Goal: Task Accomplishment & Management: Manage account settings

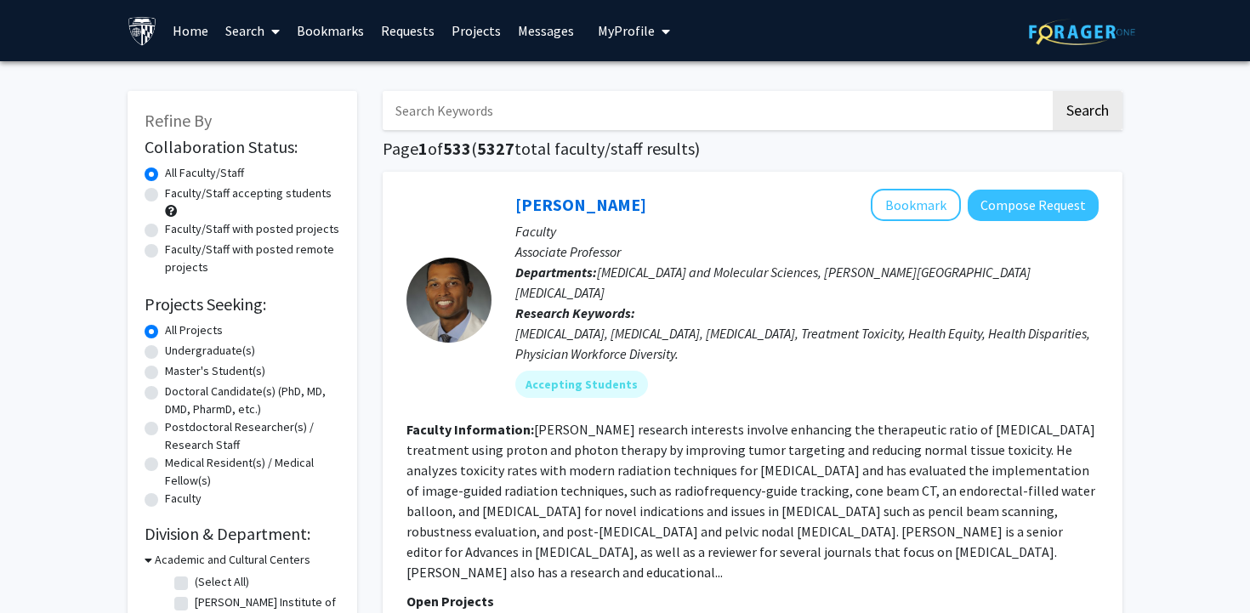
click at [270, 196] on label "Faculty/Staff accepting students" at bounding box center [248, 194] width 167 height 18
click at [176, 196] on input "Faculty/Staff accepting students" at bounding box center [170, 190] width 11 height 11
radio input "true"
click at [242, 350] on label "Undergraduate(s)" at bounding box center [210, 351] width 90 height 18
click at [176, 350] on input "Undergraduate(s)" at bounding box center [170, 347] width 11 height 11
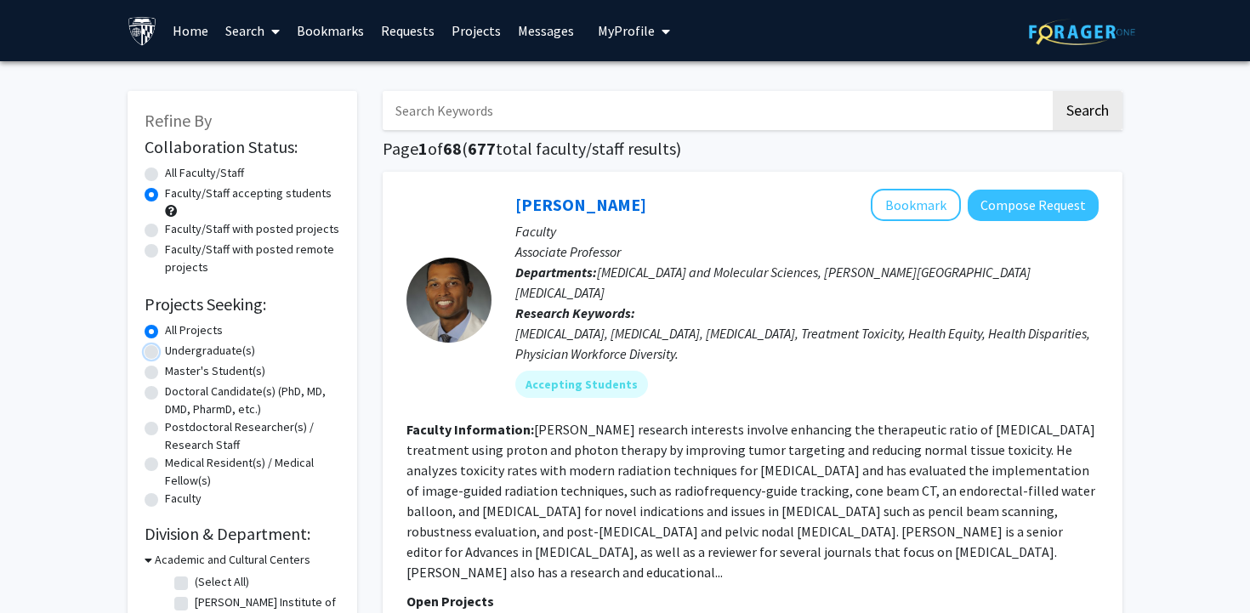
radio input "true"
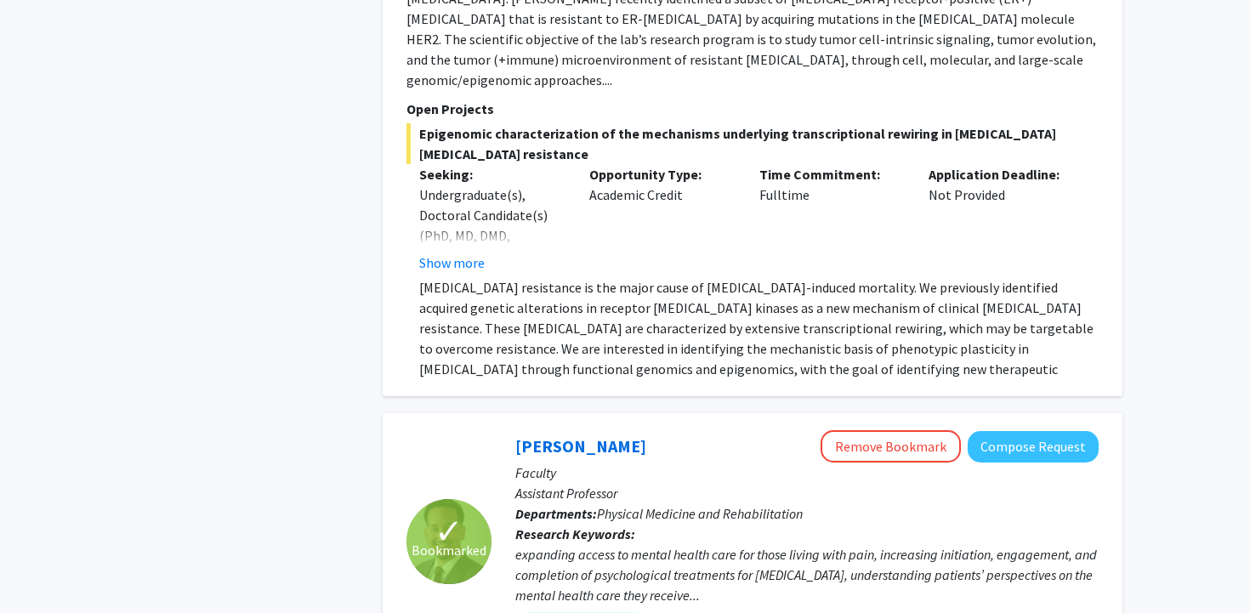
scroll to position [4437, 0]
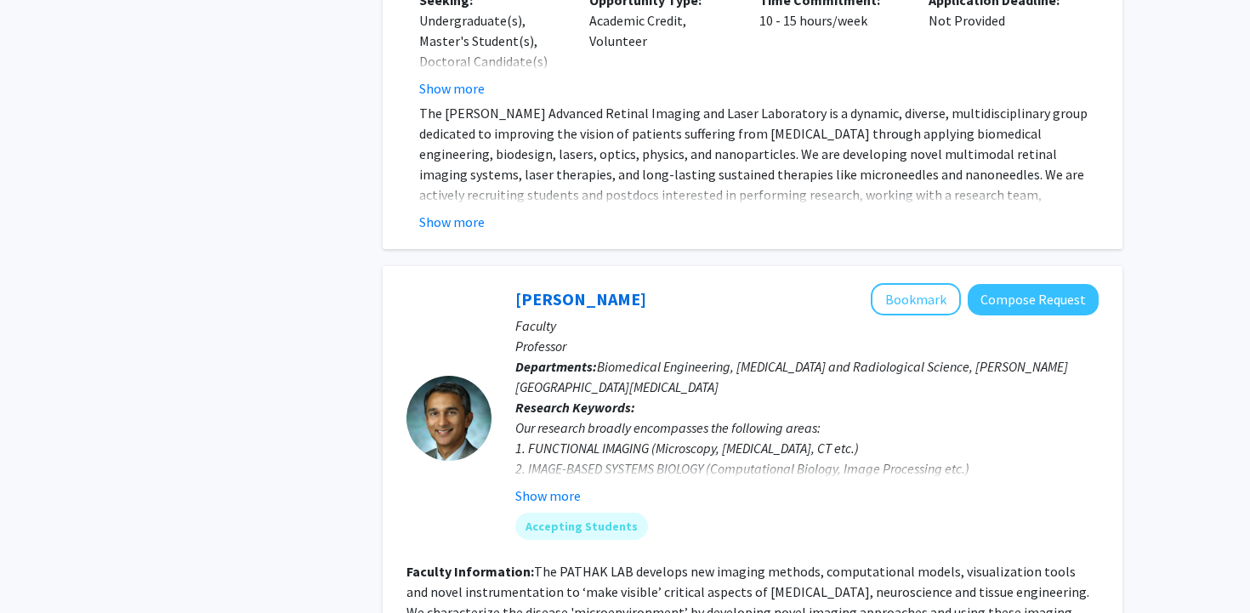
scroll to position [6068, 0]
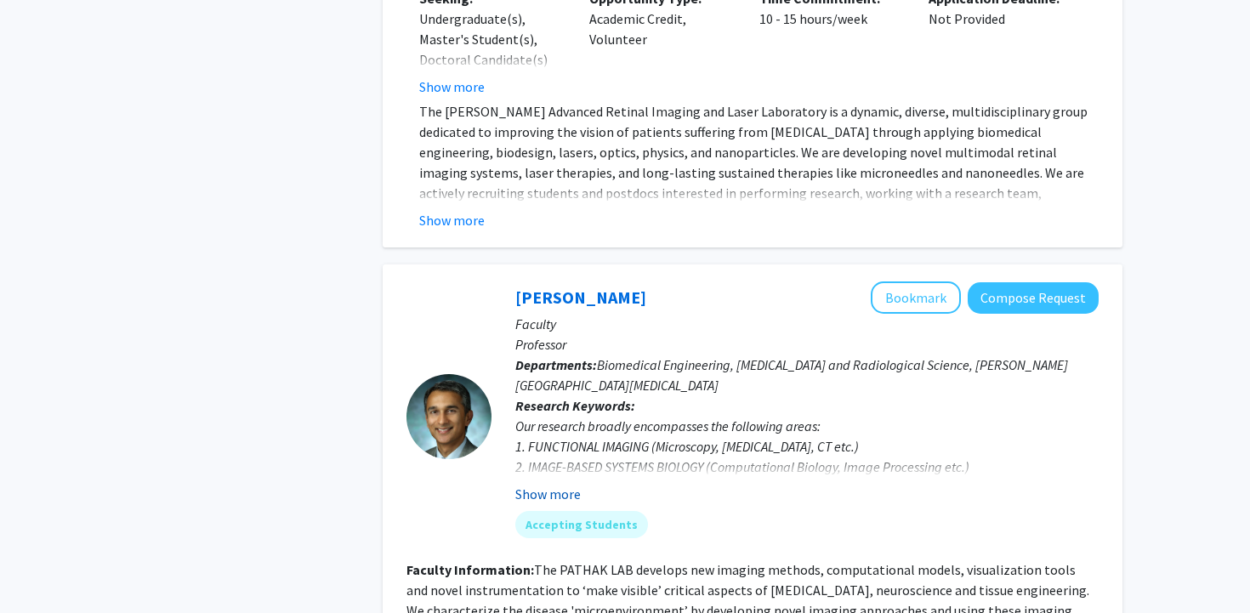
click at [557, 484] on button "Show more" at bounding box center [547, 494] width 65 height 20
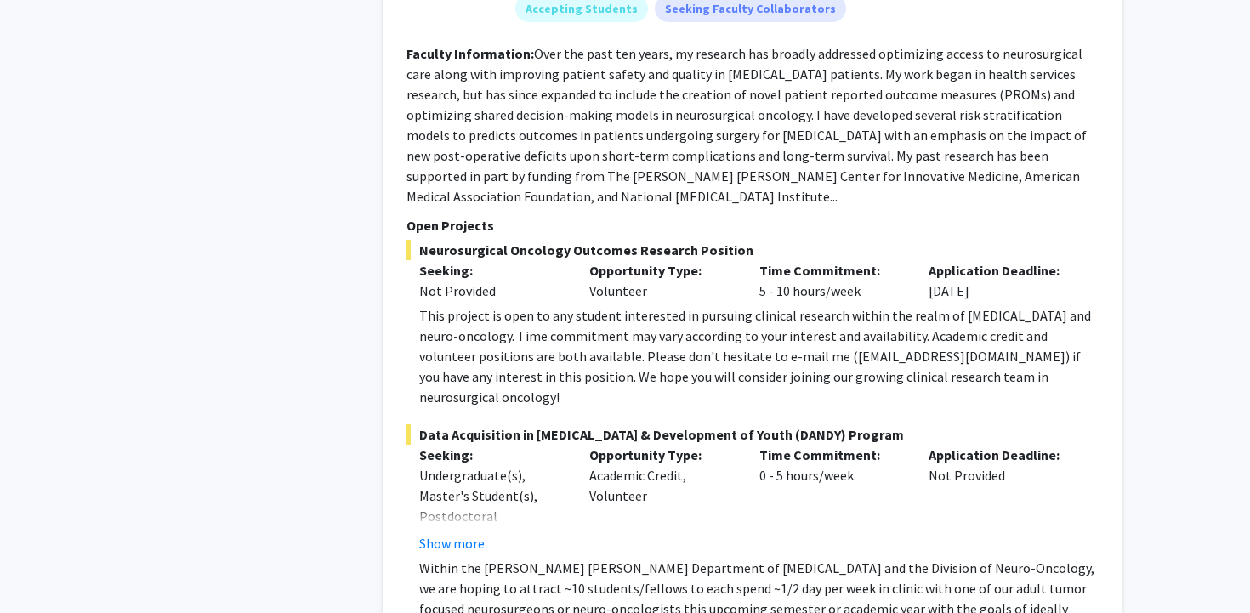
scroll to position [7371, 0]
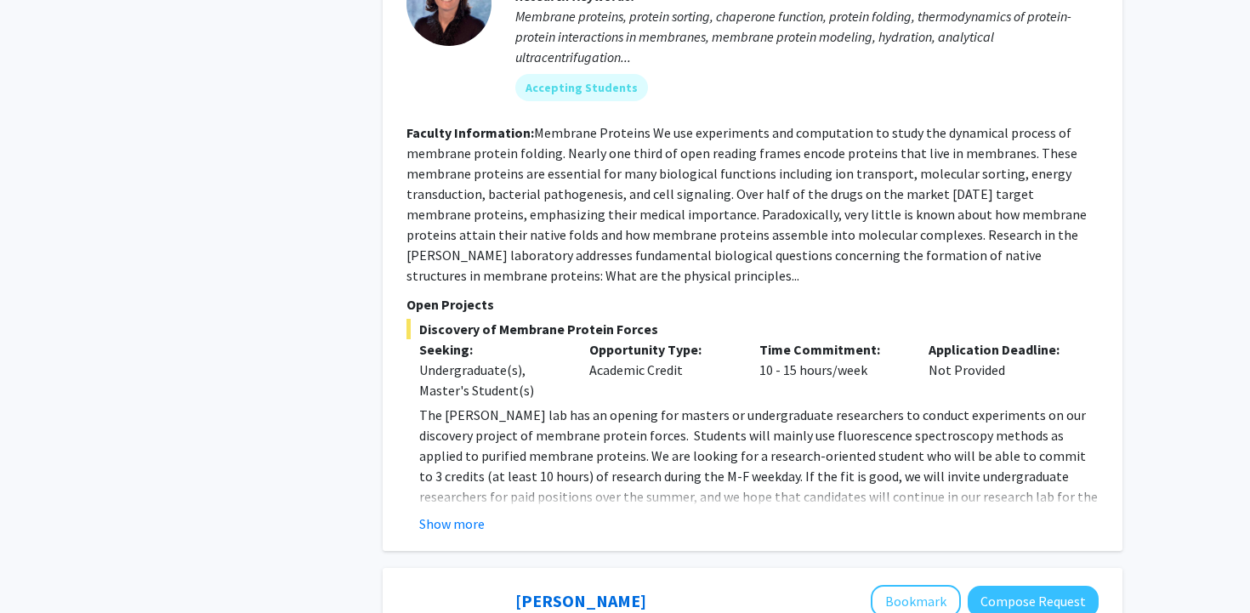
scroll to position [913, 0]
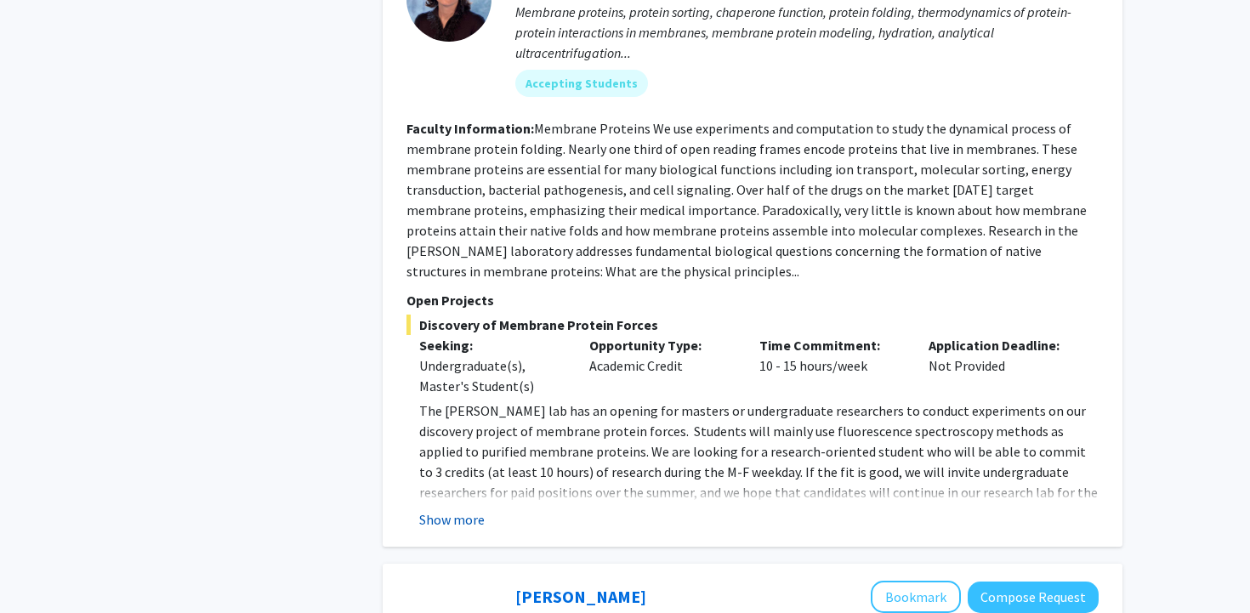
click at [449, 509] on button "Show more" at bounding box center [451, 519] width 65 height 20
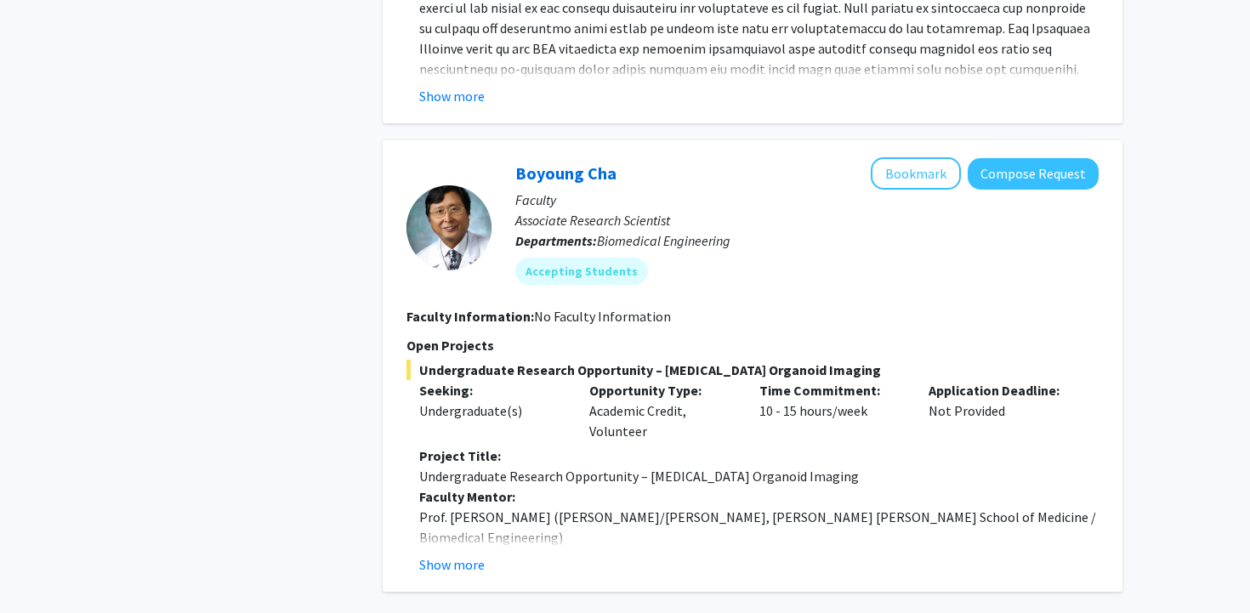
scroll to position [2790, 0]
click at [458, 555] on button "Show more" at bounding box center [451, 565] width 65 height 20
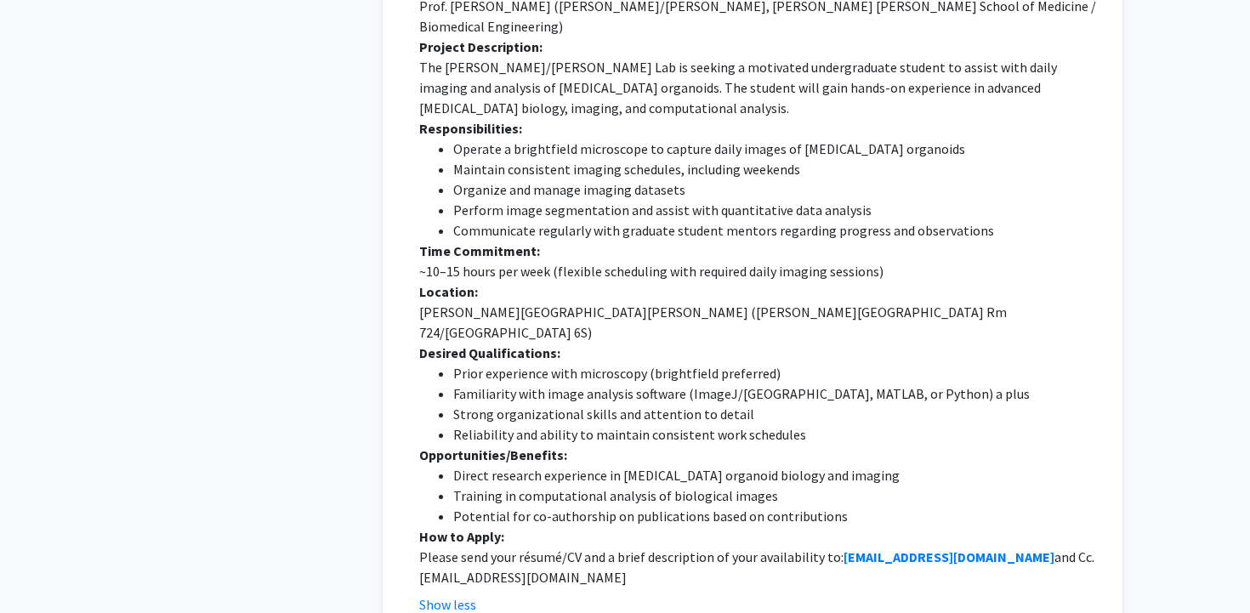
scroll to position [3324, 0]
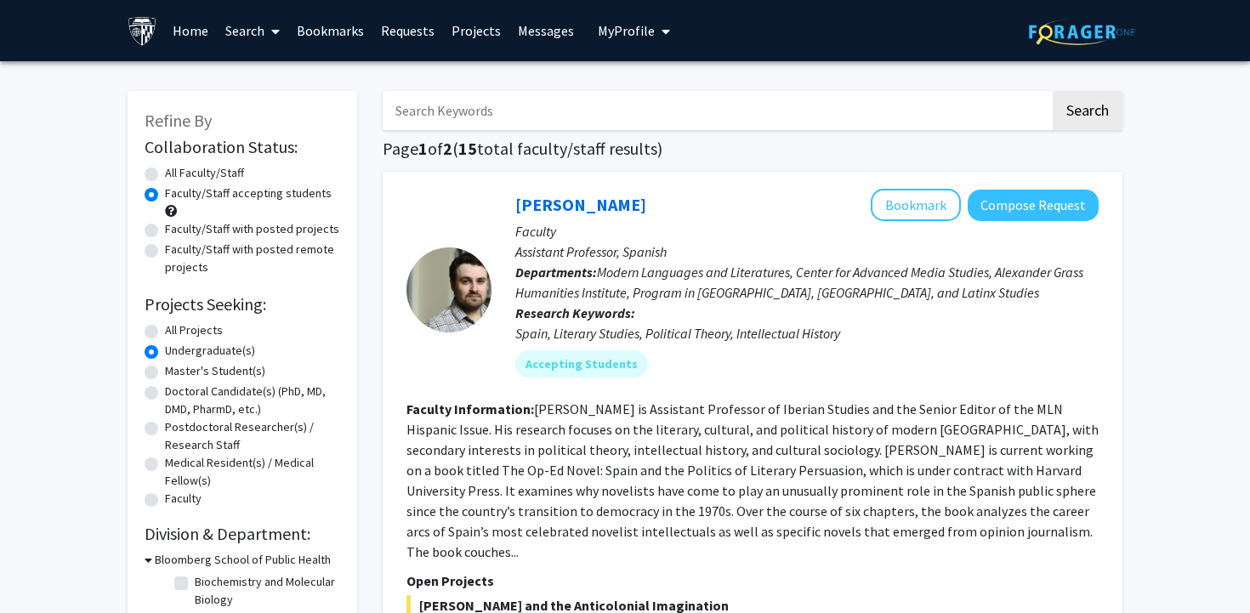
click at [618, 41] on button "My Profile" at bounding box center [634, 30] width 82 height 61
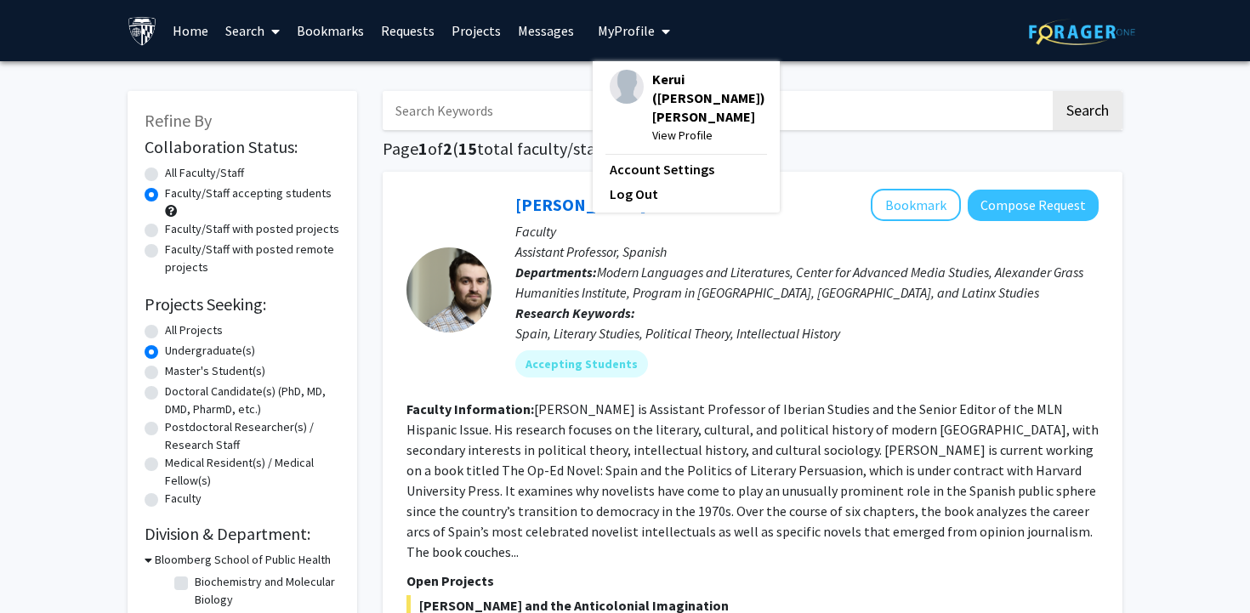
click at [652, 70] on span "Kerui ([PERSON_NAME]) [PERSON_NAME]" at bounding box center [708, 98] width 113 height 56
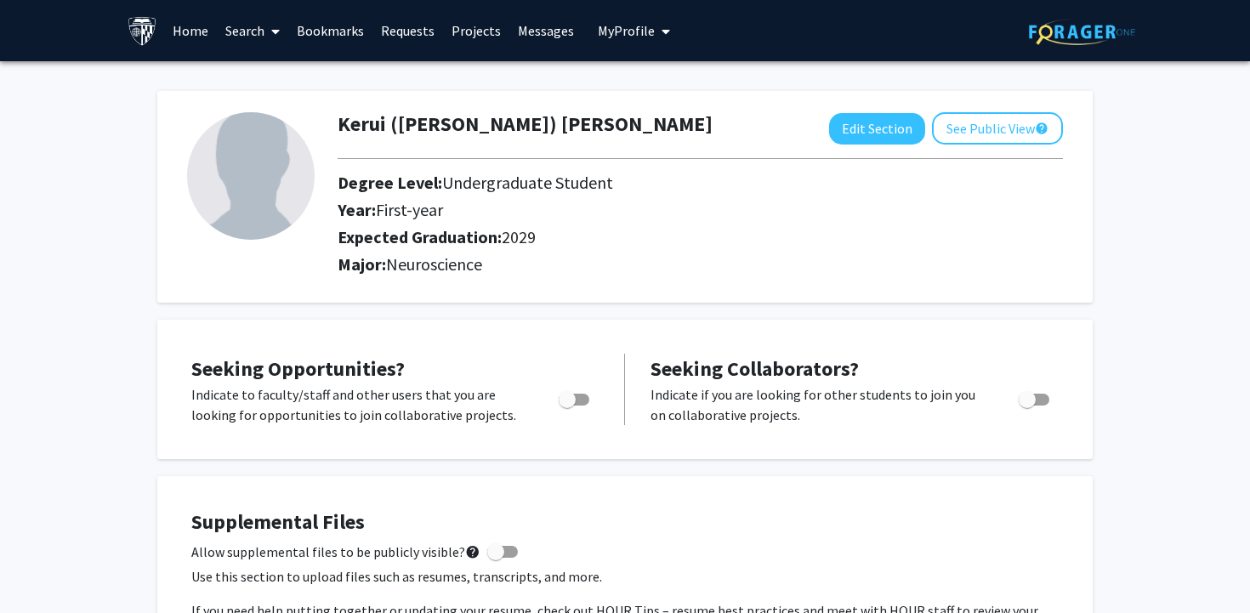
click at [461, 36] on link "Projects" at bounding box center [476, 31] width 66 height 60
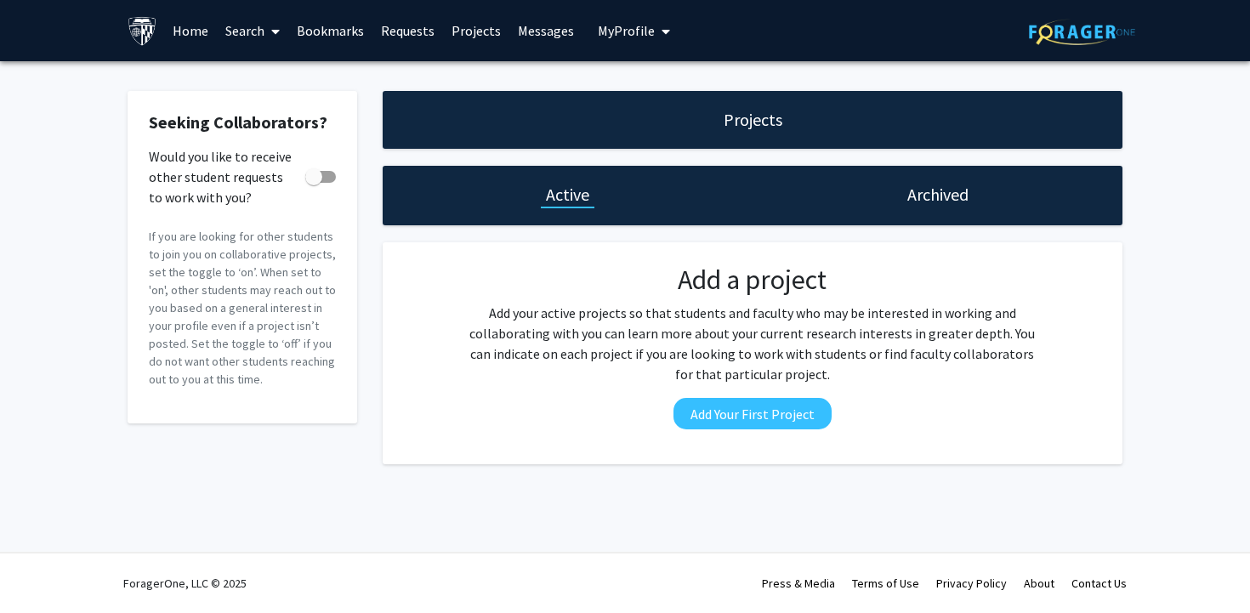
click at [373, 30] on link "Requests" at bounding box center [408, 31] width 71 height 60
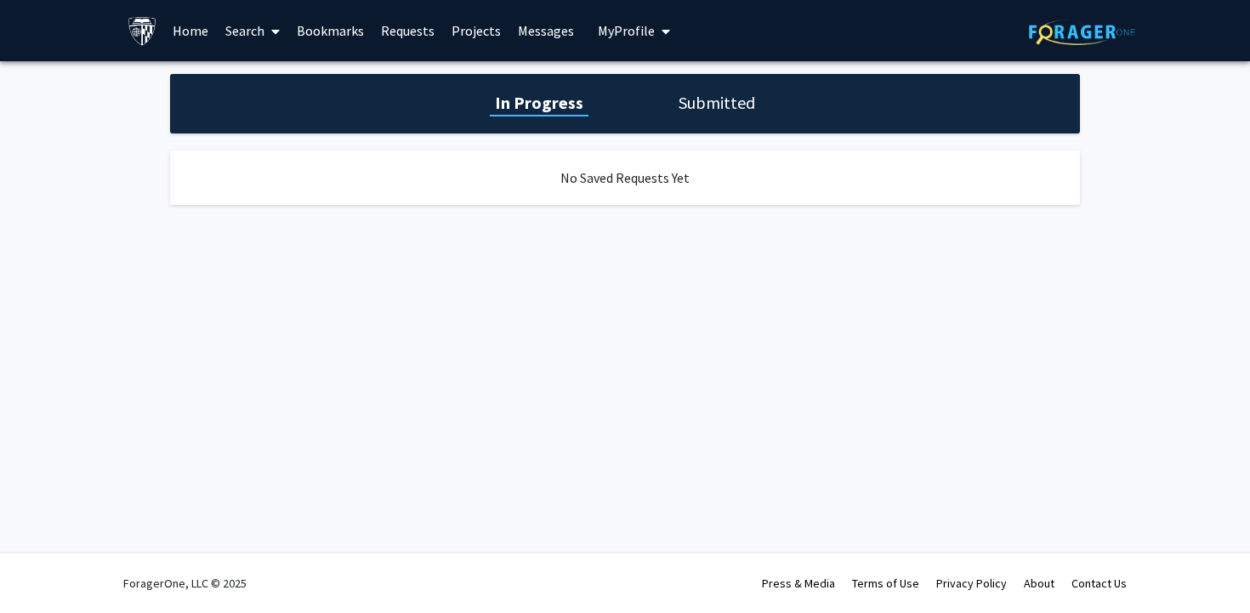
click at [332, 34] on link "Bookmarks" at bounding box center [330, 31] width 84 height 60
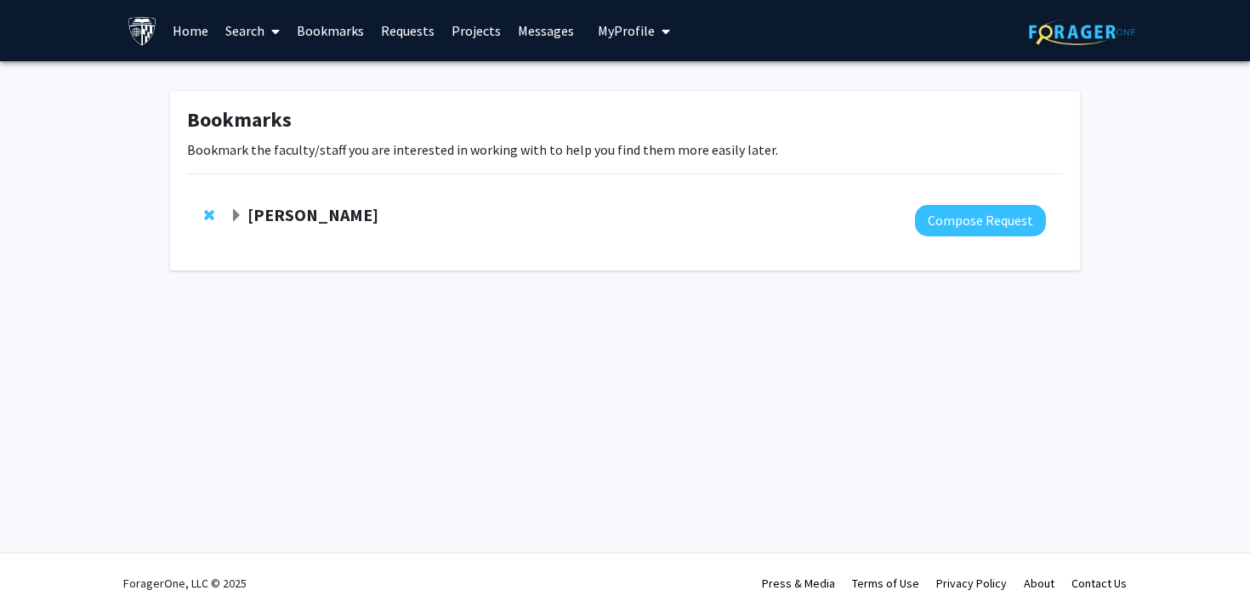
click at [295, 217] on strong "[PERSON_NAME]" at bounding box center [312, 214] width 131 height 21
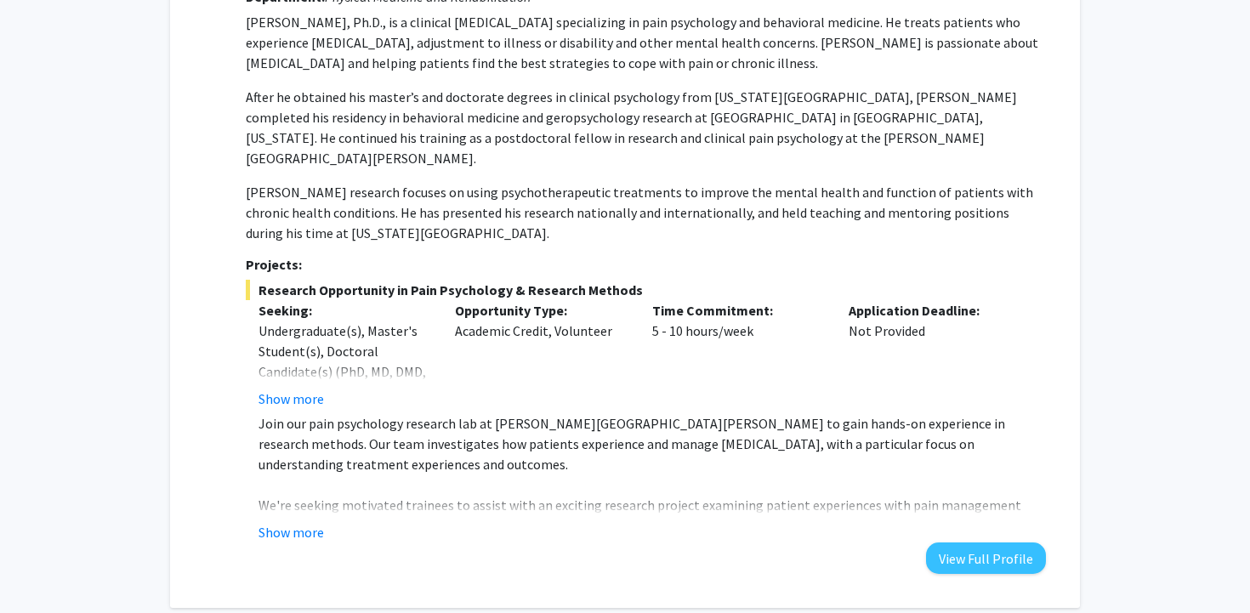
scroll to position [259, 0]
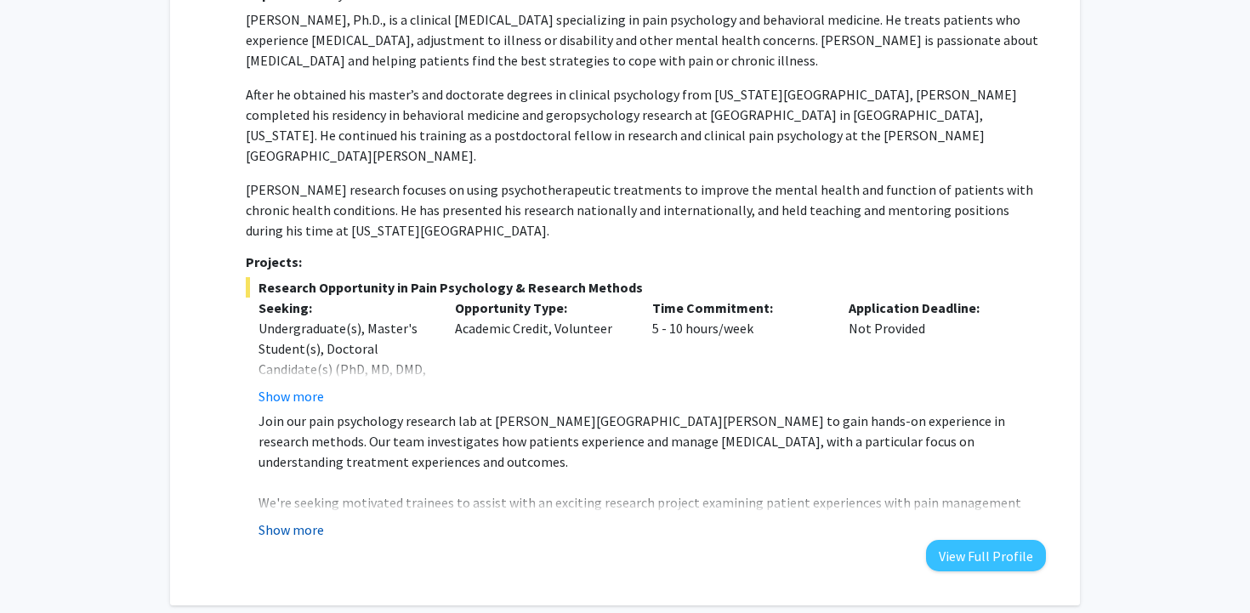
click at [310, 520] on button "Show more" at bounding box center [291, 530] width 65 height 20
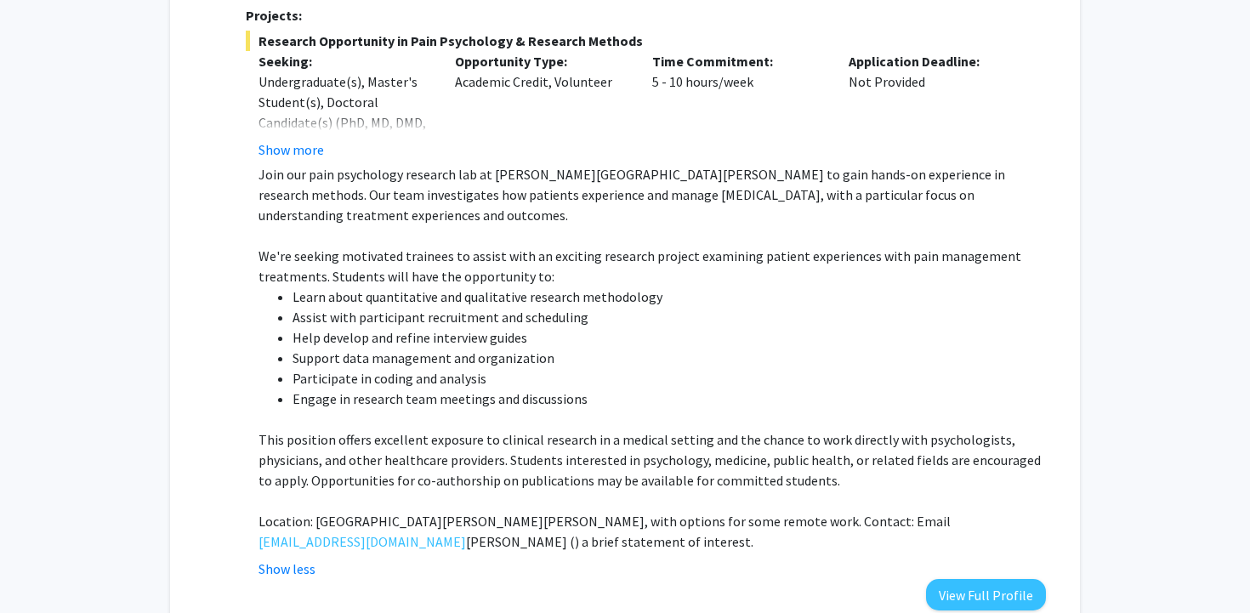
scroll to position [0, 0]
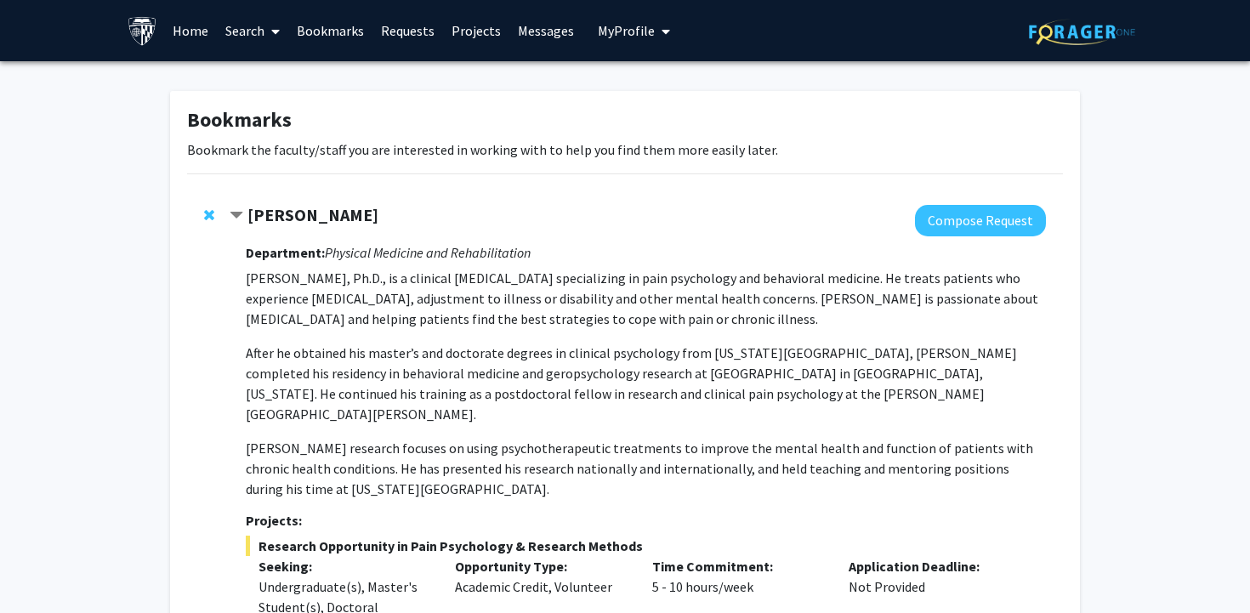
click at [607, 31] on span "My Profile" at bounding box center [626, 30] width 57 height 17
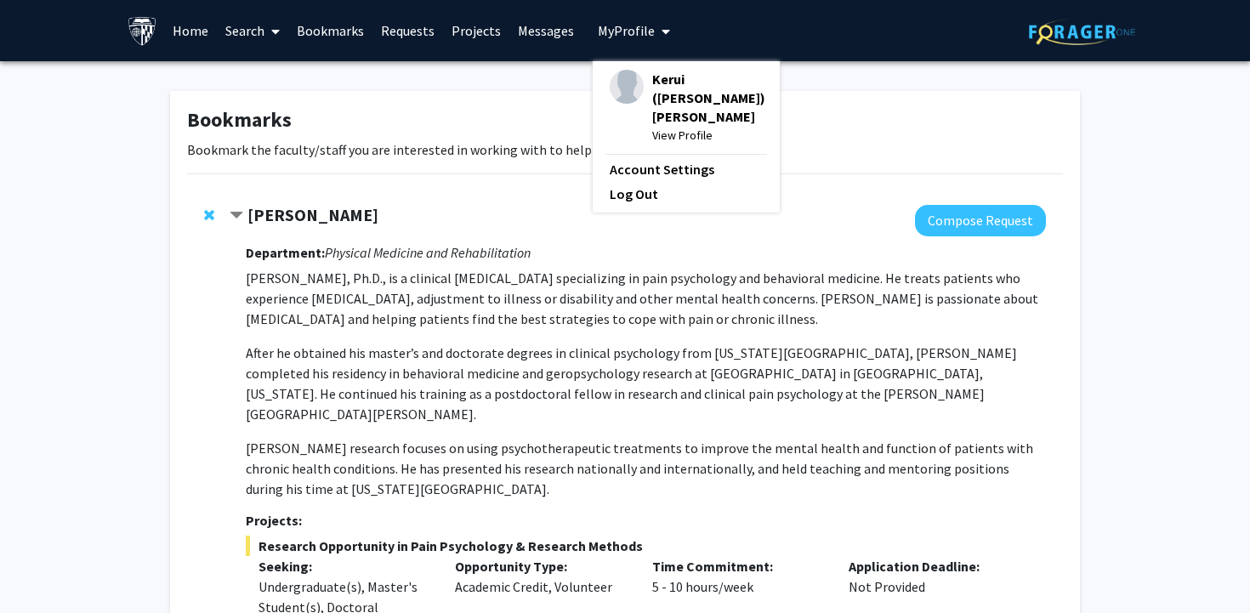
click at [640, 84] on div "Kerui ([PERSON_NAME]) Li View Profile" at bounding box center [688, 107] width 156 height 75
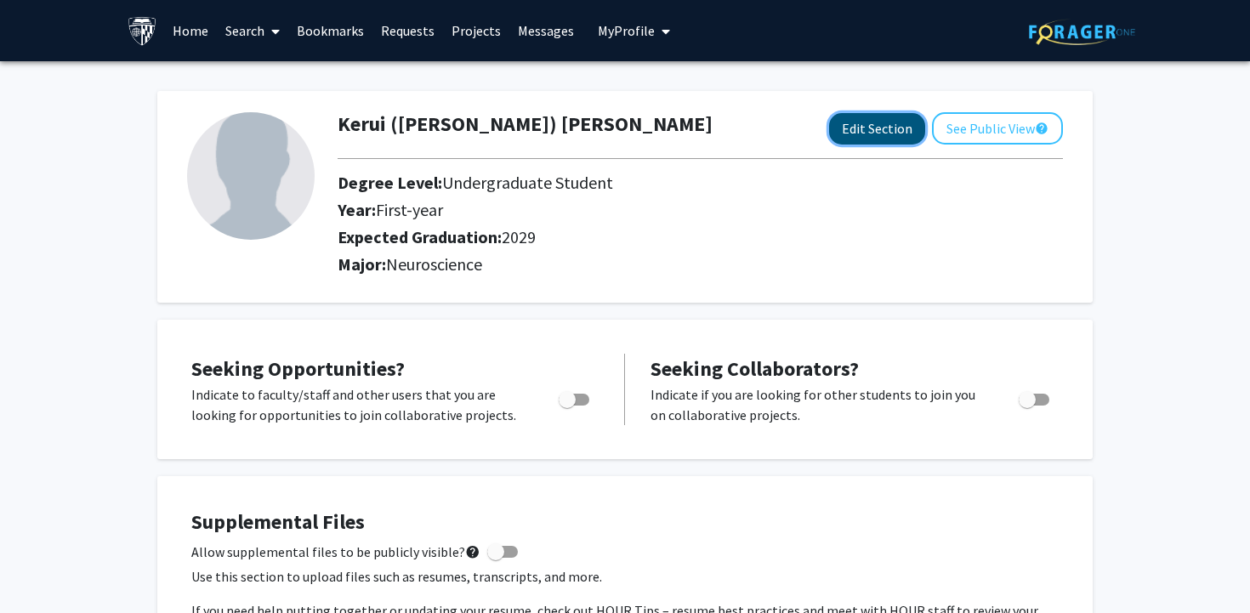
click at [895, 132] on button "Edit Section" at bounding box center [877, 128] width 96 height 31
select select "first-year"
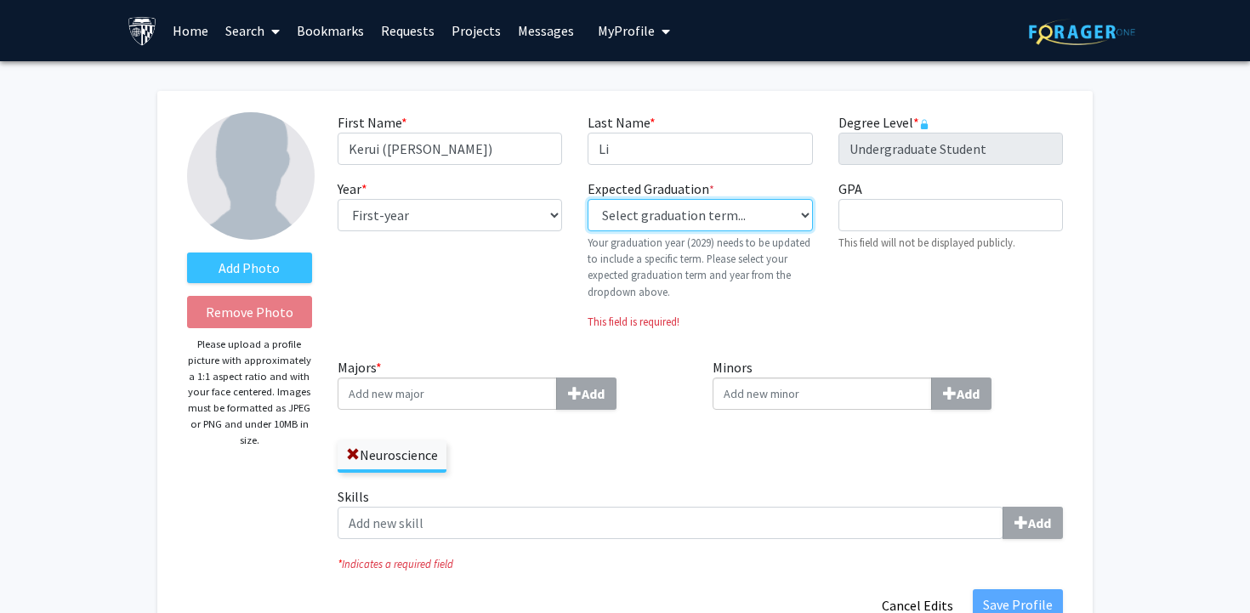
click at [754, 220] on select "Select graduation term... Previous: 2029 (Please select a specific term) Spring…" at bounding box center [700, 215] width 225 height 32
select select "46: spring_2029"
click at [588, 199] on select "Select graduation term... Previous: 2029 (Please select a specific term) Spring…" at bounding box center [700, 215] width 225 height 32
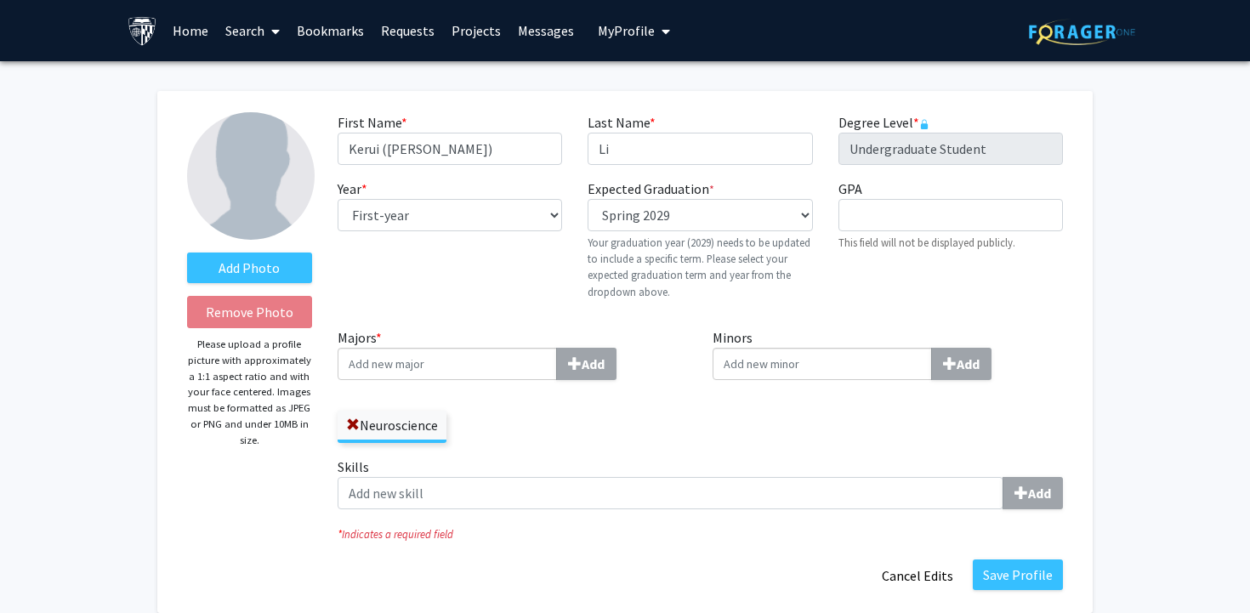
click at [521, 367] on input "Majors * Add" at bounding box center [447, 364] width 219 height 32
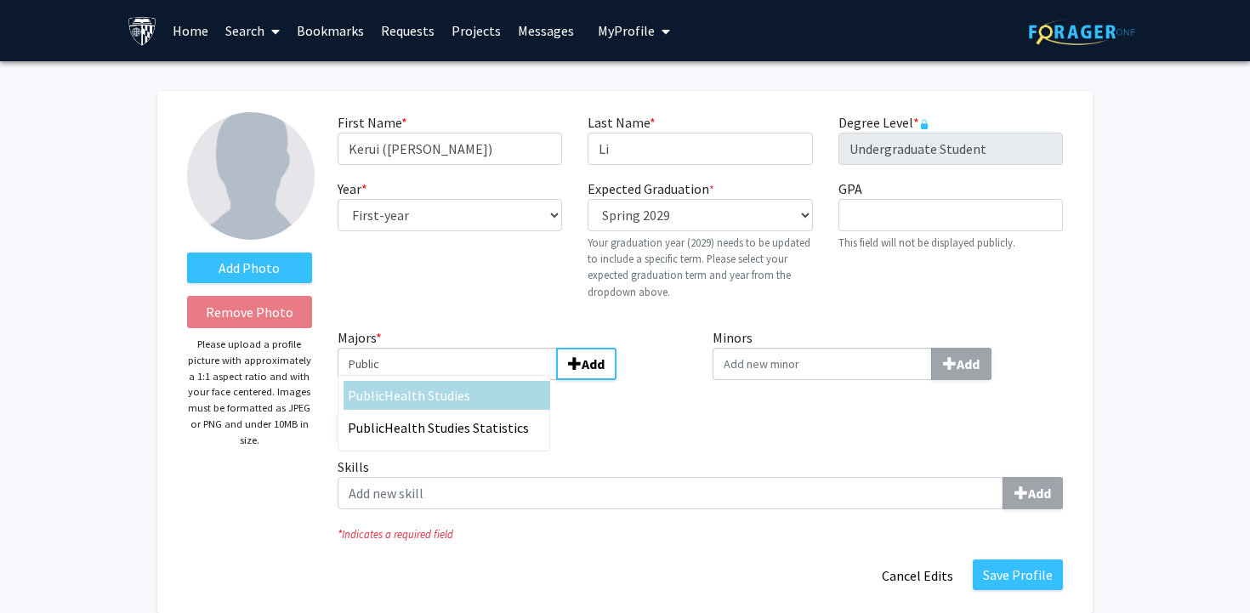
type input "Public"
click at [504, 401] on div "Public Health Studies" at bounding box center [447, 395] width 198 height 20
click at [504, 380] on input "Public" at bounding box center [447, 364] width 219 height 32
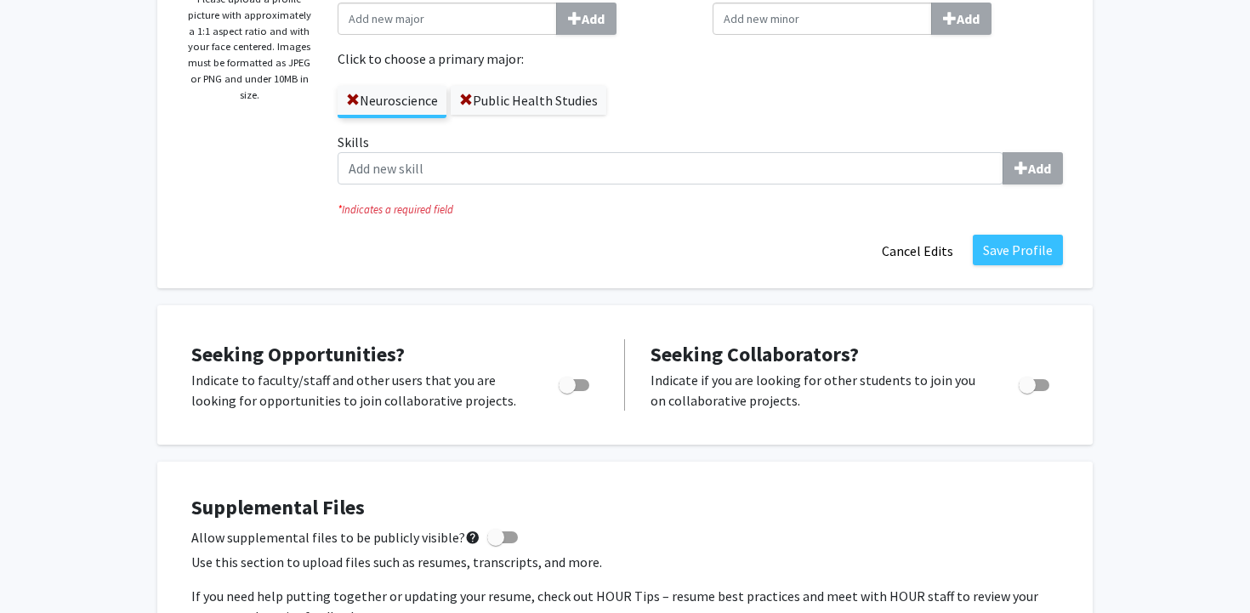
scroll to position [343, 0]
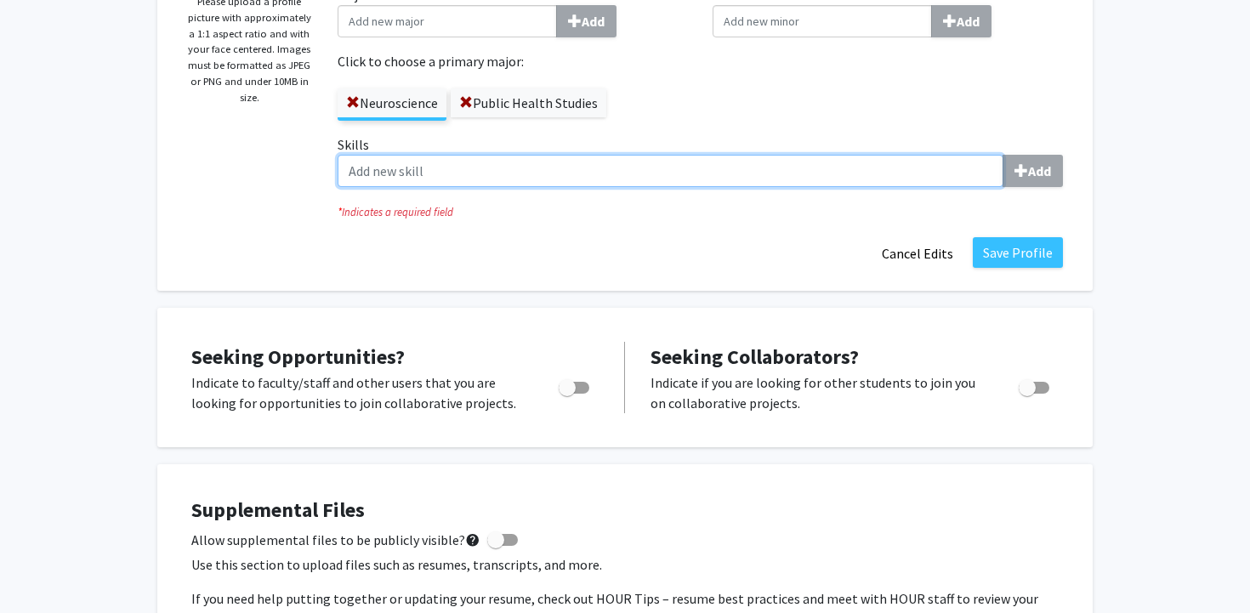
click at [885, 171] on input "Skills Add" at bounding box center [671, 171] width 666 height 32
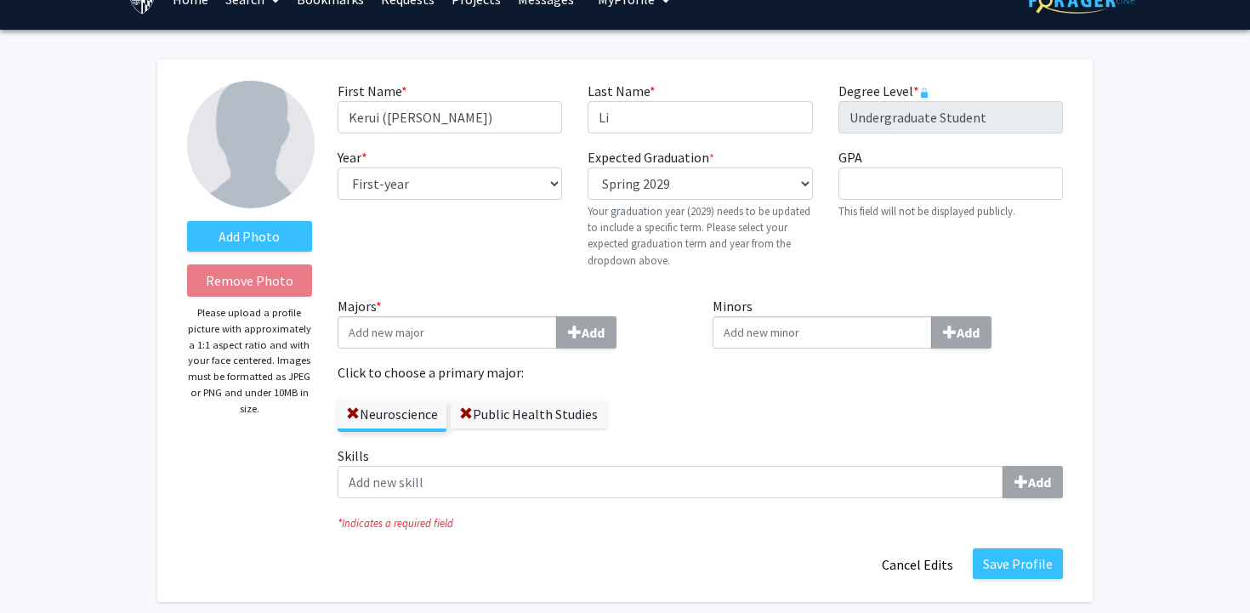
scroll to position [32, 0]
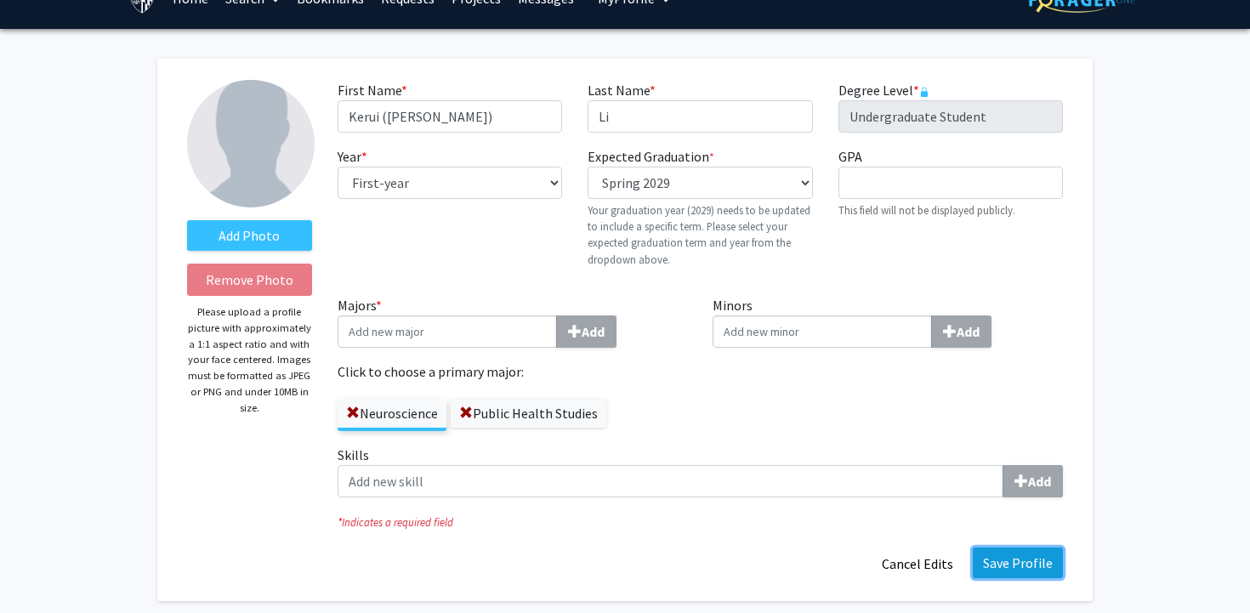
click at [1010, 559] on button "Save Profile" at bounding box center [1018, 563] width 90 height 31
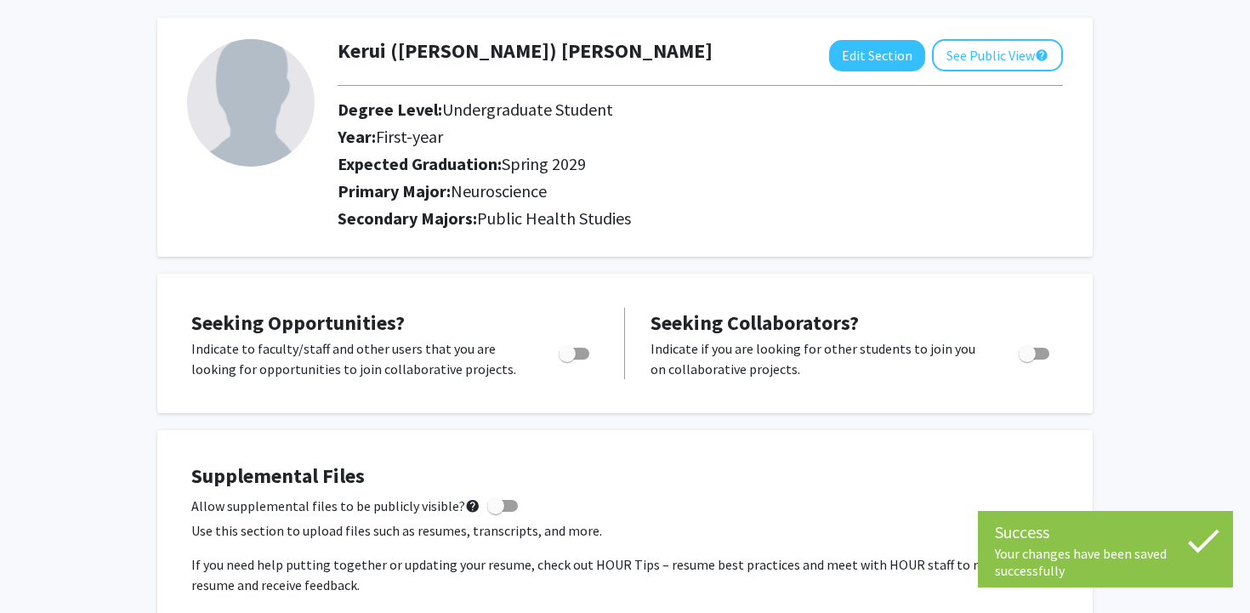
scroll to position [74, 0]
click at [566, 353] on span "Toggle" at bounding box center [567, 352] width 17 height 17
click at [566, 359] on input "Are you actively seeking opportunities?" at bounding box center [566, 359] width 1 height 1
checkbox input "true"
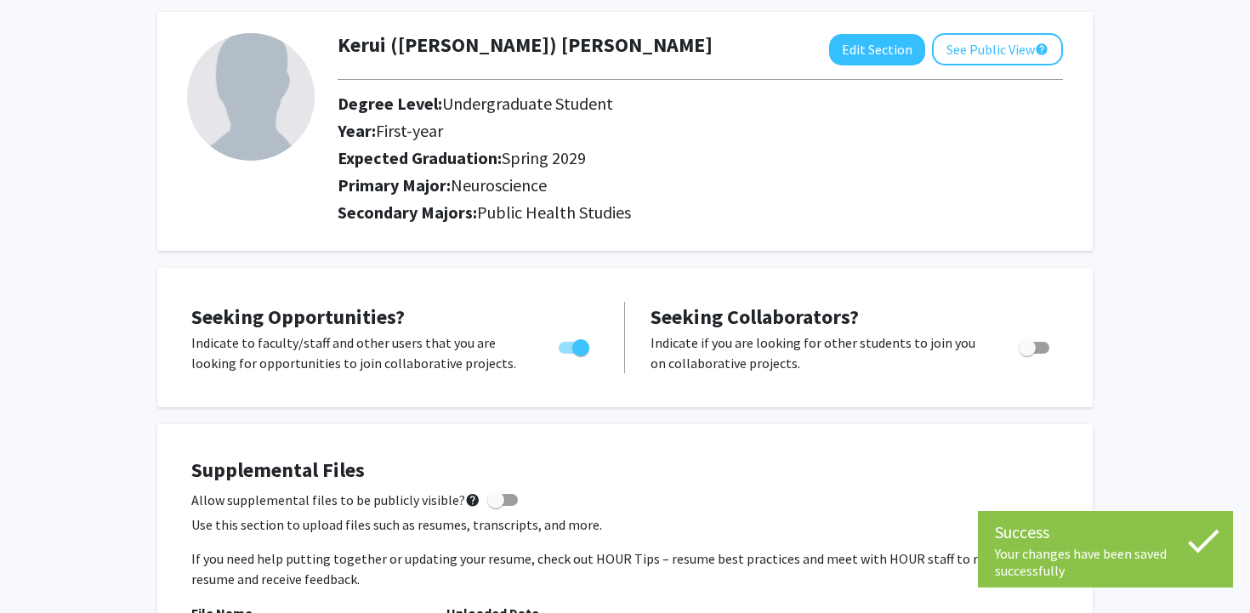
scroll to position [0, 0]
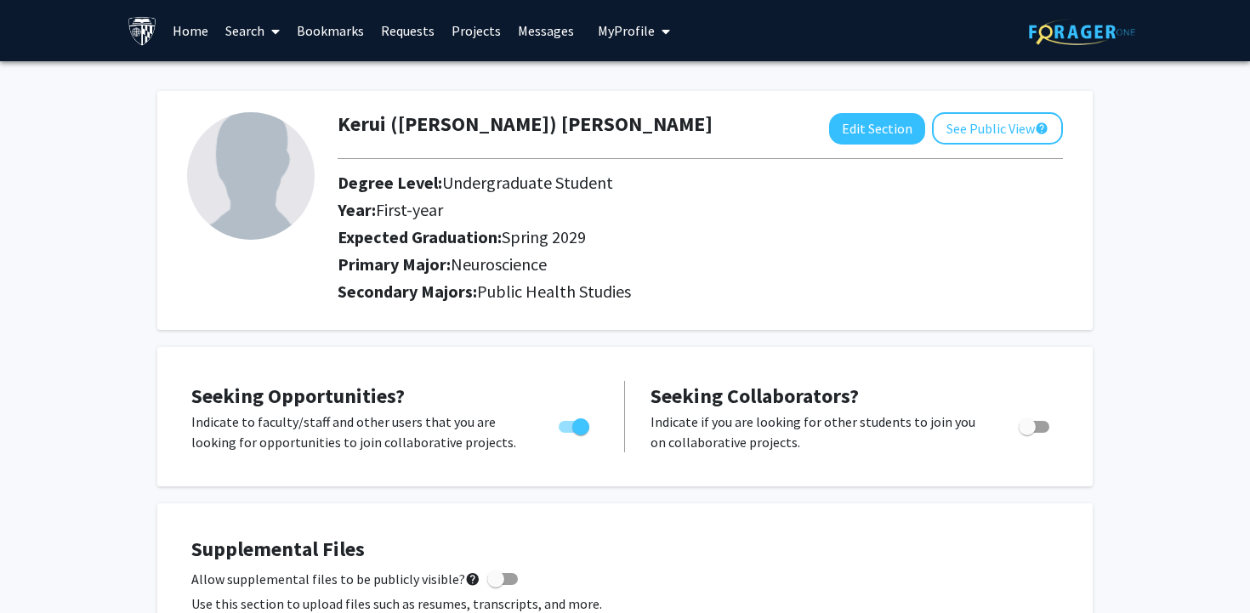
click at [350, 26] on link "Bookmarks" at bounding box center [330, 31] width 84 height 60
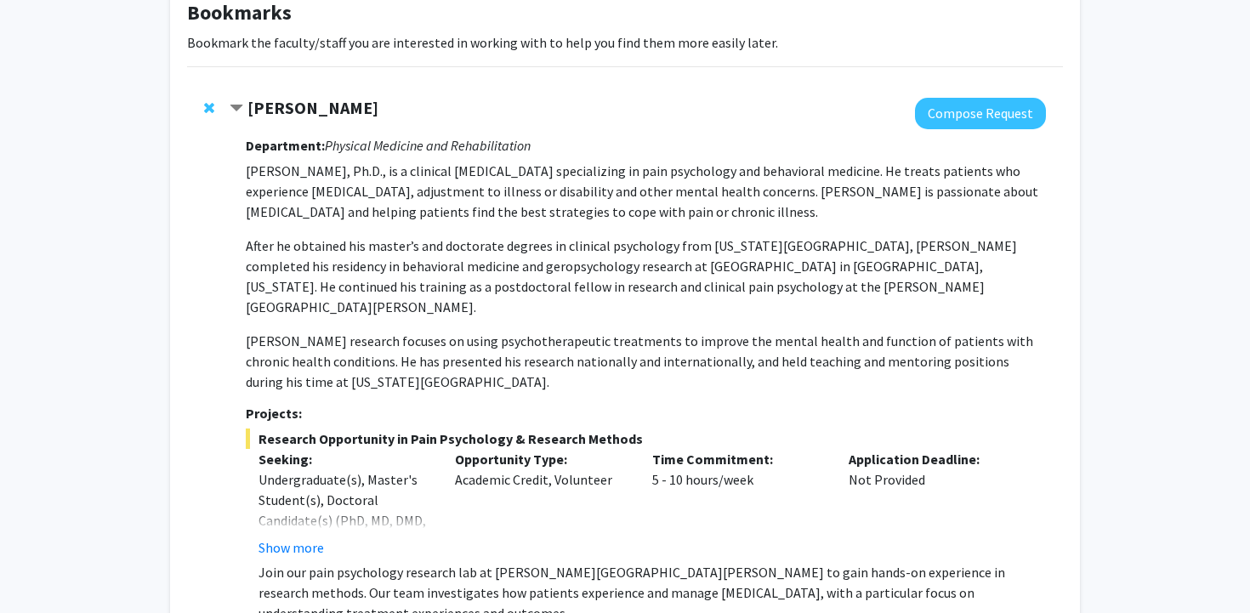
scroll to position [109, 0]
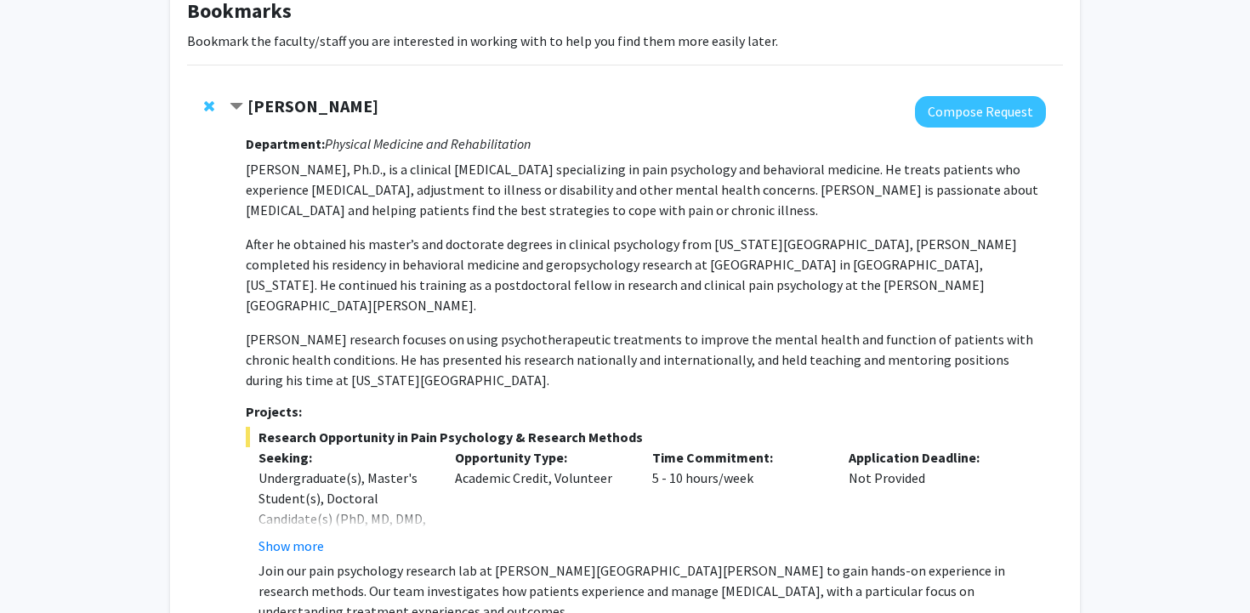
click at [310, 536] on div "Show more" at bounding box center [345, 546] width 172 height 20
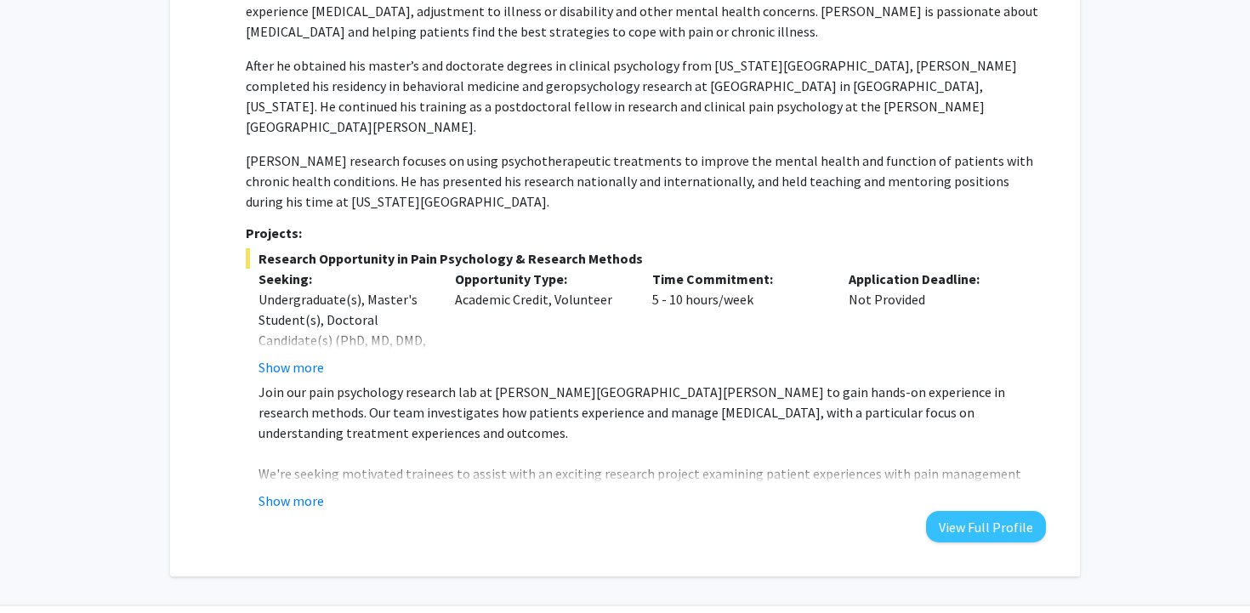
scroll to position [320, 0]
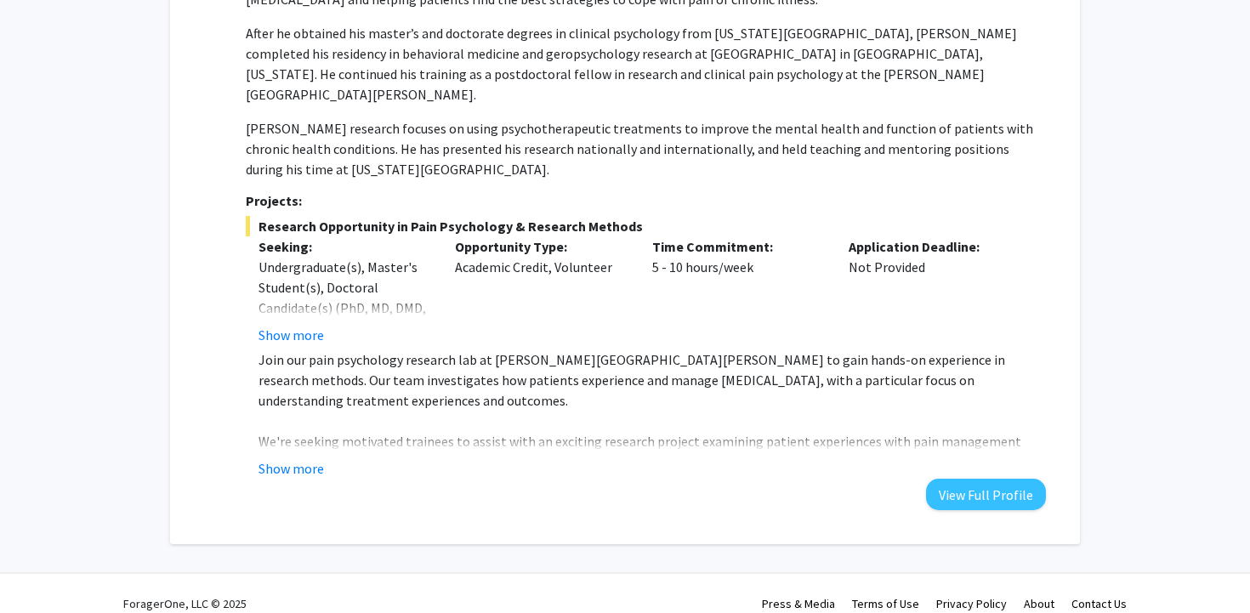
click at [301, 435] on fg-read-more "Join our pain psychology research lab at [PERSON_NAME][GEOGRAPHIC_DATA][PERSON_…" at bounding box center [646, 414] width 800 height 129
click at [301, 458] on button "Show more" at bounding box center [291, 468] width 65 height 20
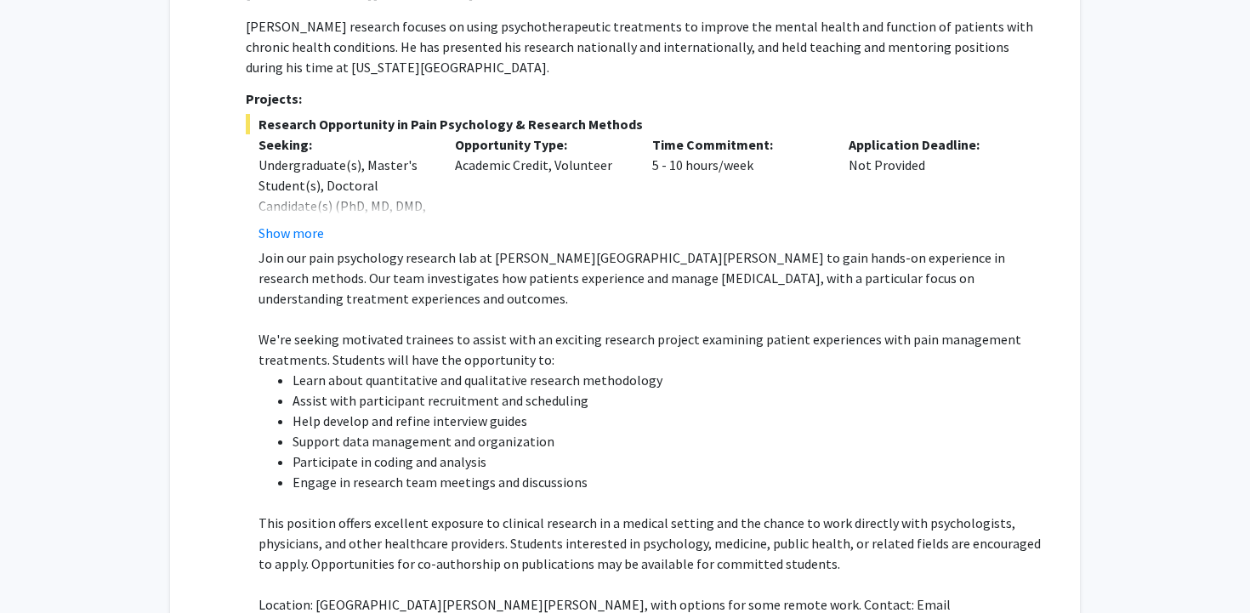
scroll to position [417, 0]
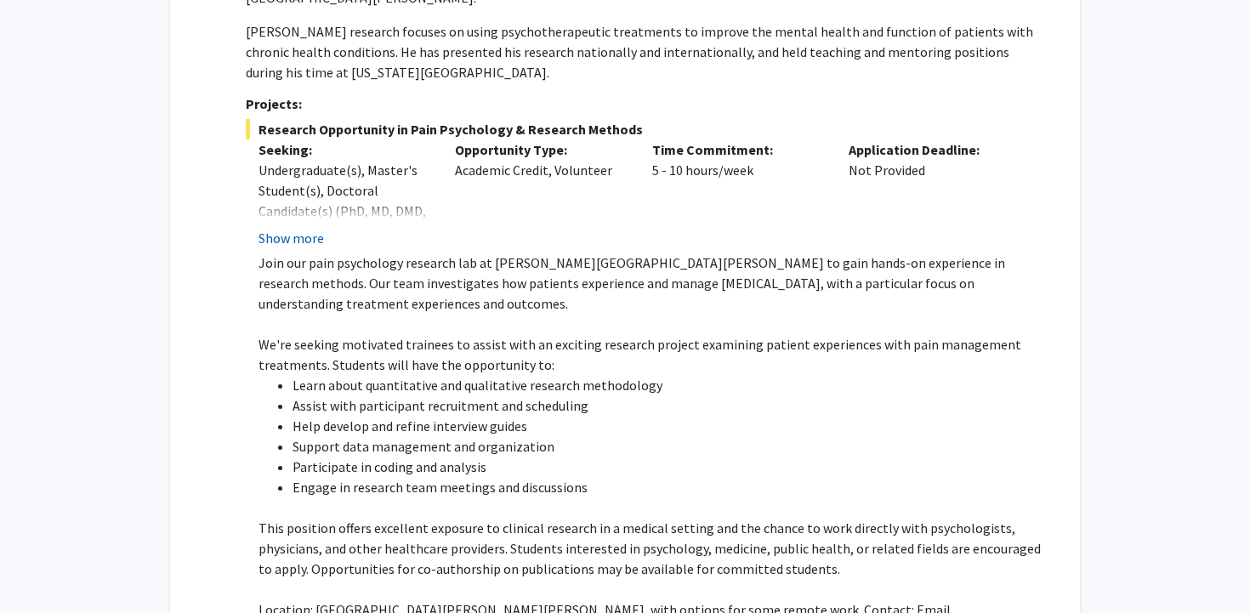
click at [308, 228] on button "Show more" at bounding box center [291, 238] width 65 height 20
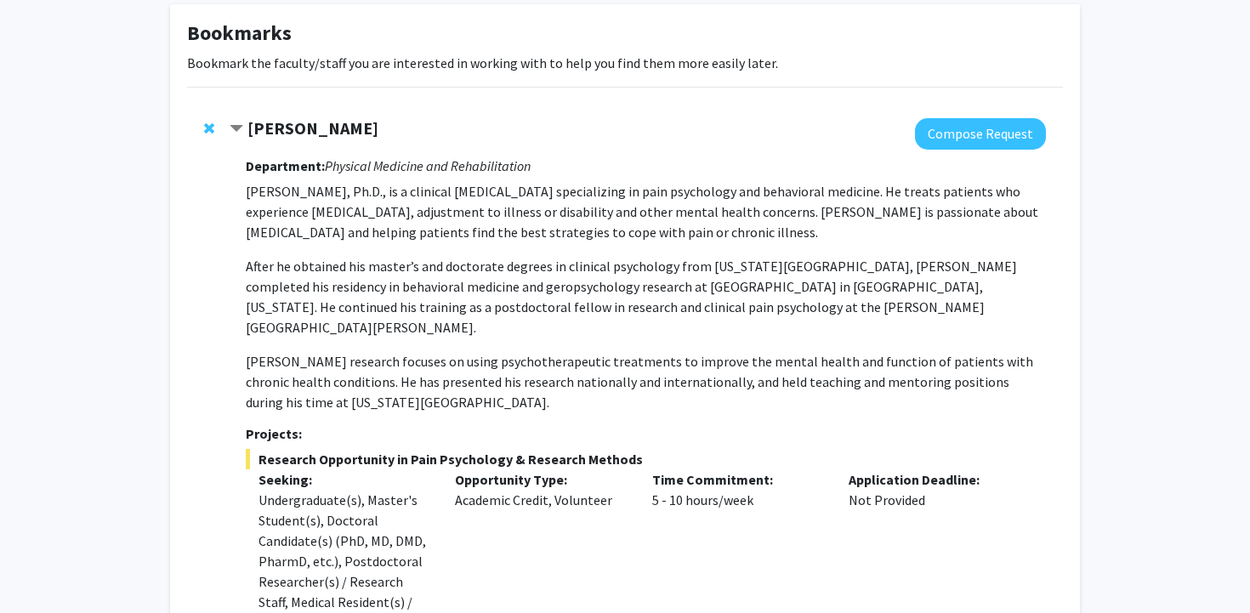
scroll to position [104, 0]
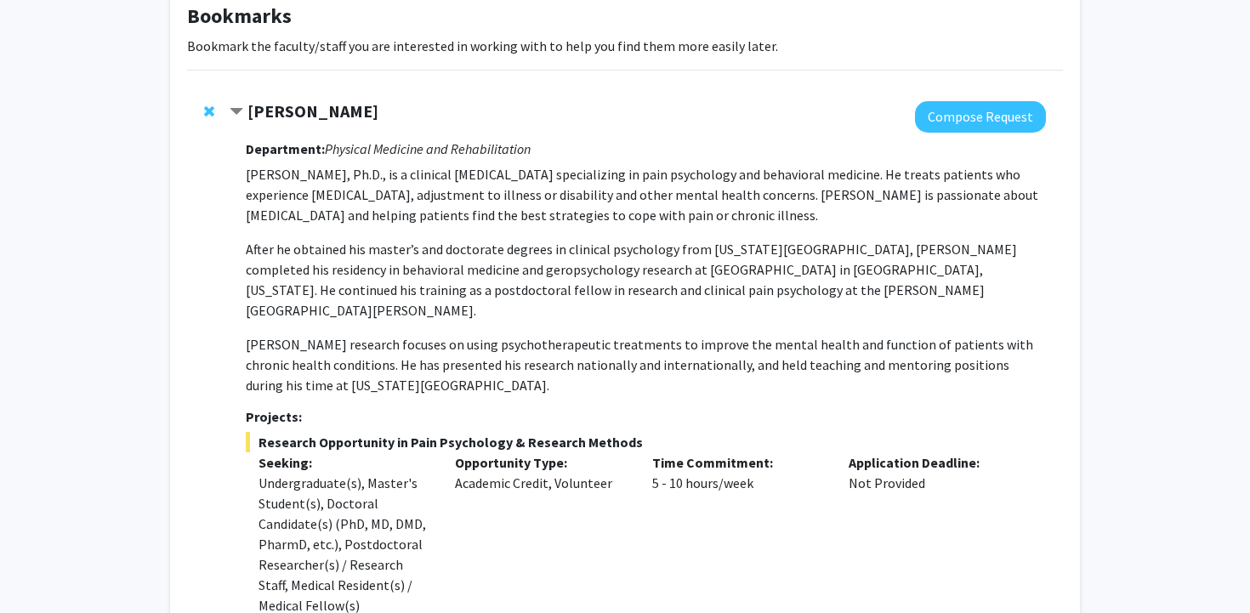
drag, startPoint x: 408, startPoint y: 423, endPoint x: 669, endPoint y: 419, distance: 261.1
click at [669, 432] on span "Research Opportunity in Pain Psychology & Research Methods" at bounding box center [646, 442] width 800 height 20
copy span "Pain Psychology & Research Methods"
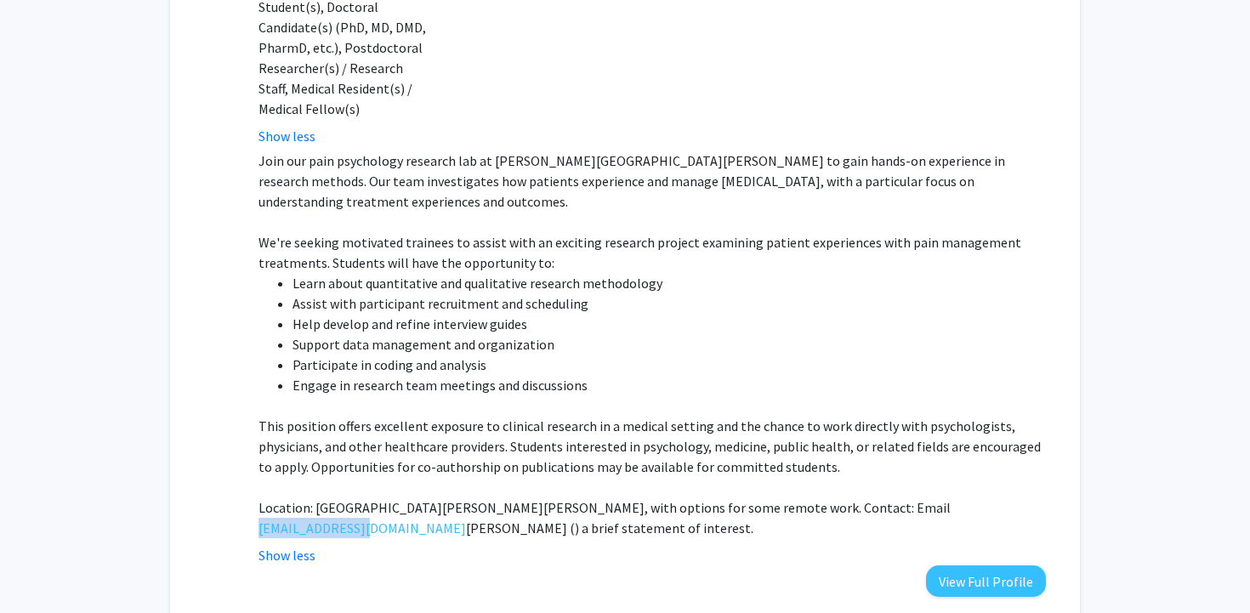
scroll to position [602, 0]
